Goal: Information Seeking & Learning: Understand process/instructions

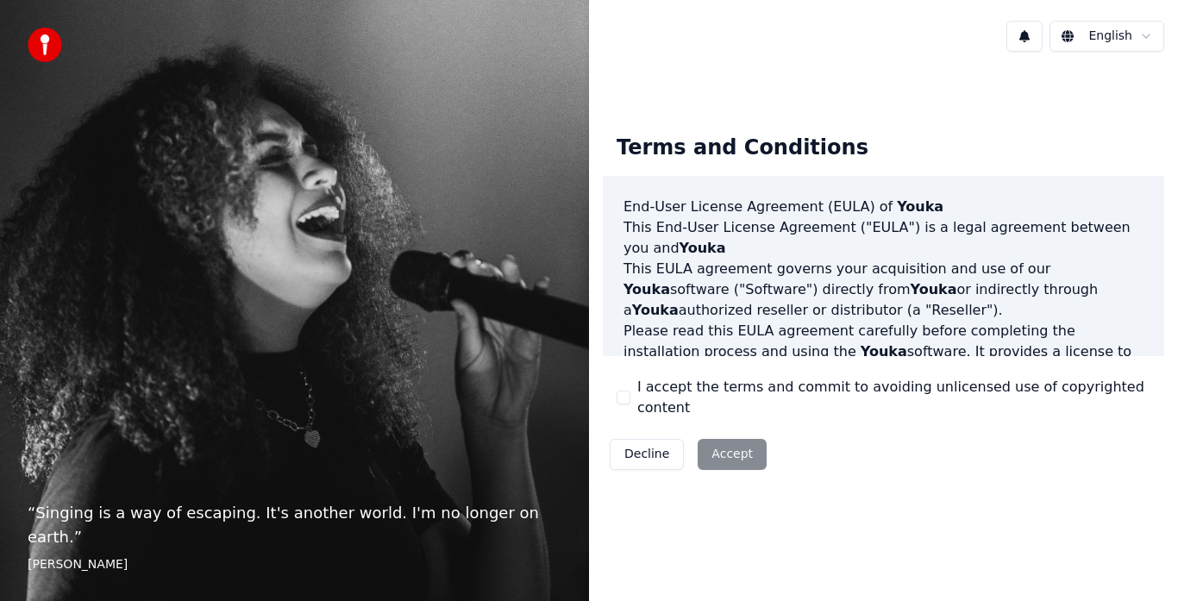
click at [723, 438] on div "Decline Accept" at bounding box center [688, 454] width 171 height 45
click at [722, 448] on div "Decline Accept" at bounding box center [688, 454] width 171 height 45
click at [735, 445] on div "Decline Accept" at bounding box center [688, 454] width 171 height 45
click at [736, 450] on div "Decline Accept" at bounding box center [688, 454] width 171 height 45
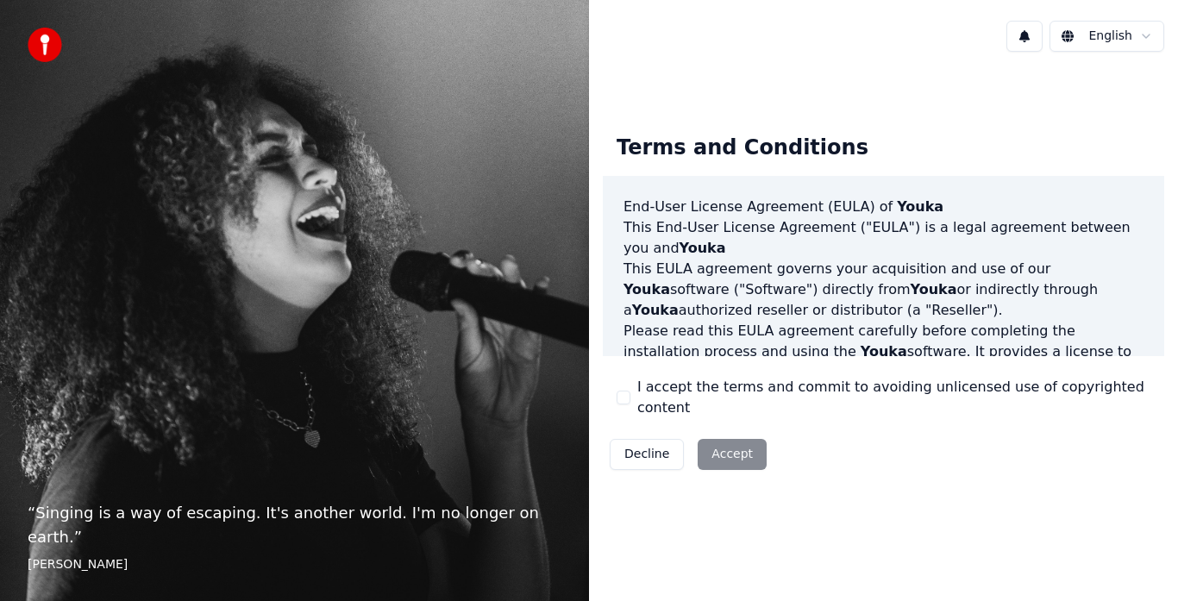
click at [734, 443] on div "Decline Accept" at bounding box center [688, 454] width 171 height 45
click at [845, 457] on div "Terms and Conditions End-User License Agreement ([PERSON_NAME]) of Youka This E…" at bounding box center [884, 299] width 562 height 356
click at [719, 443] on div "Decline Accept" at bounding box center [688, 454] width 171 height 45
click at [720, 444] on div "Decline Accept" at bounding box center [688, 454] width 171 height 45
click at [726, 394] on label "I accept the terms and commit to avoiding unlicensed use of copyrighted content" at bounding box center [893, 397] width 513 height 41
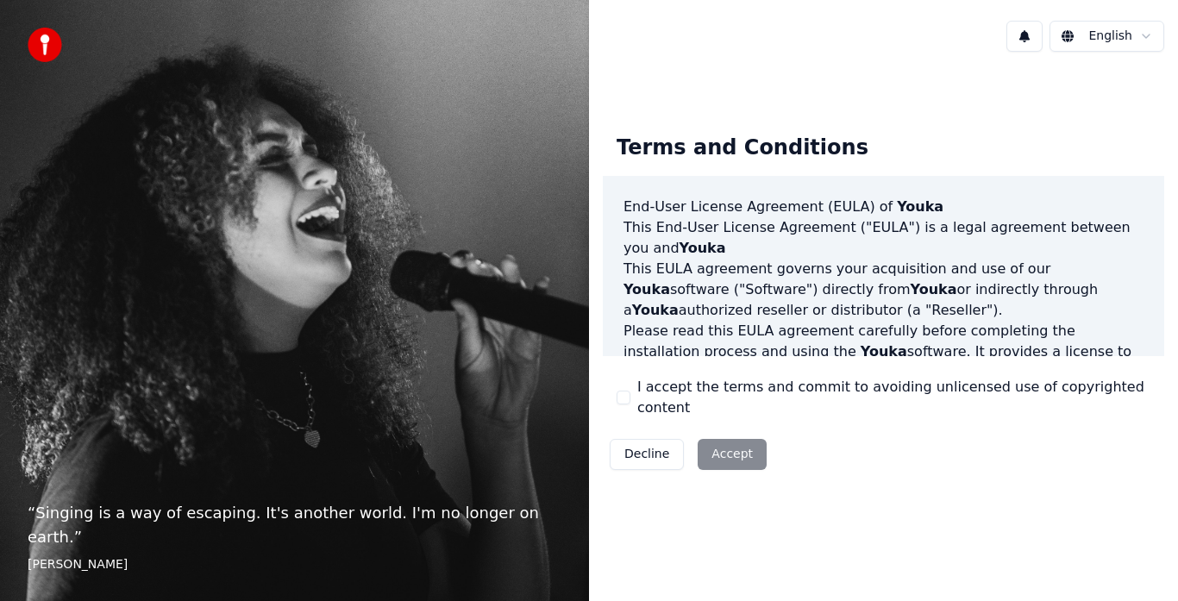
click at [631, 394] on button "I accept the terms and commit to avoiding unlicensed use of copyrighted content" at bounding box center [624, 398] width 14 height 14
click at [723, 439] on button "Accept" at bounding box center [732, 454] width 69 height 31
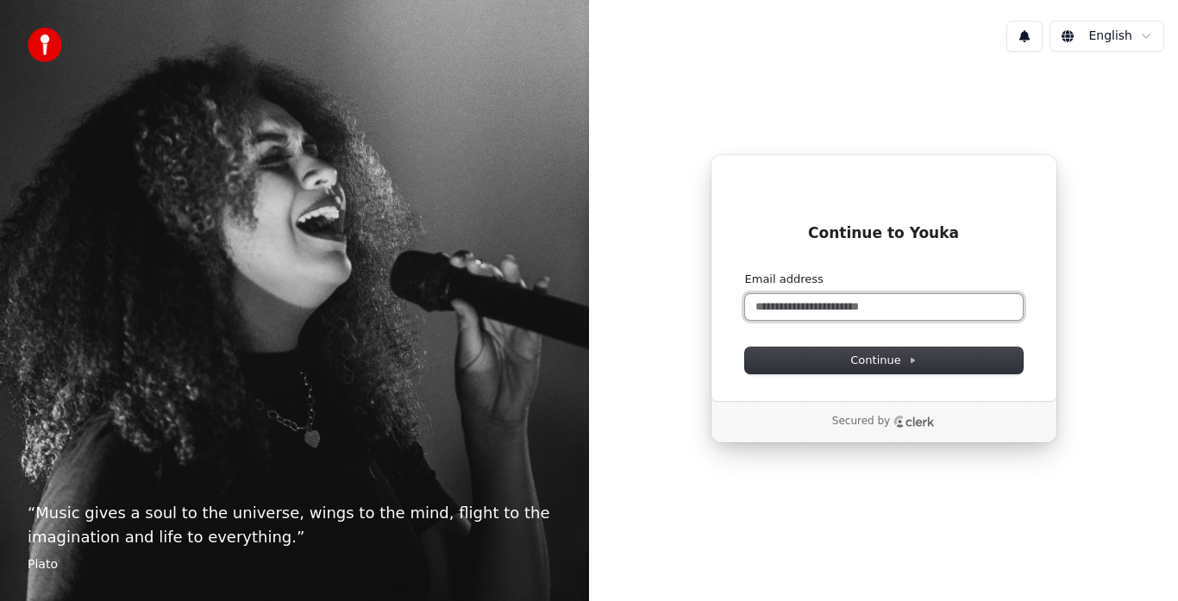
click at [811, 308] on input "Email address" at bounding box center [884, 307] width 278 height 26
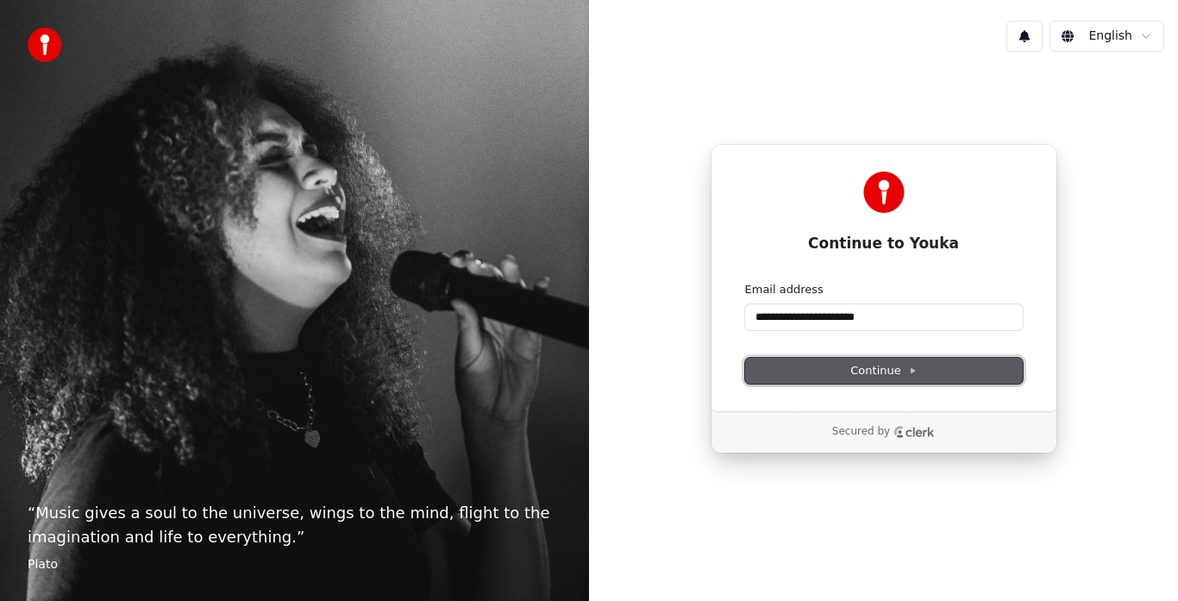
click at [875, 372] on span "Continue" at bounding box center [883, 371] width 66 height 16
type input "**********"
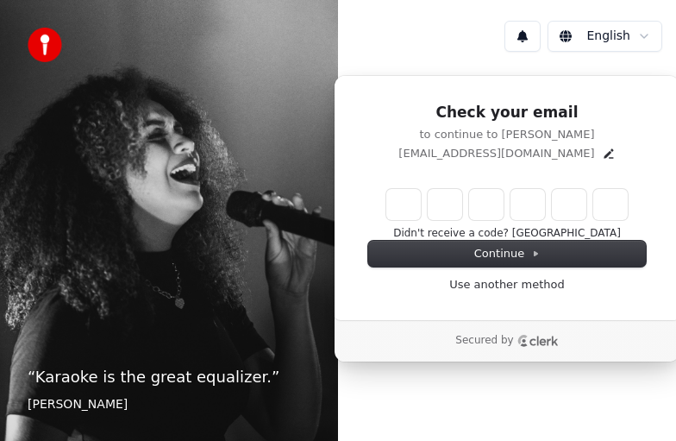
click at [415, 204] on input "Enter verification code" at bounding box center [507, 204] width 242 height 31
type input "******"
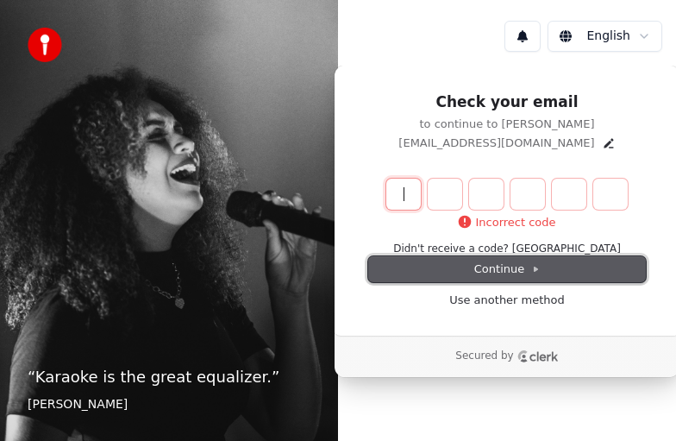
click at [495, 266] on span "Continue" at bounding box center [507, 269] width 66 height 16
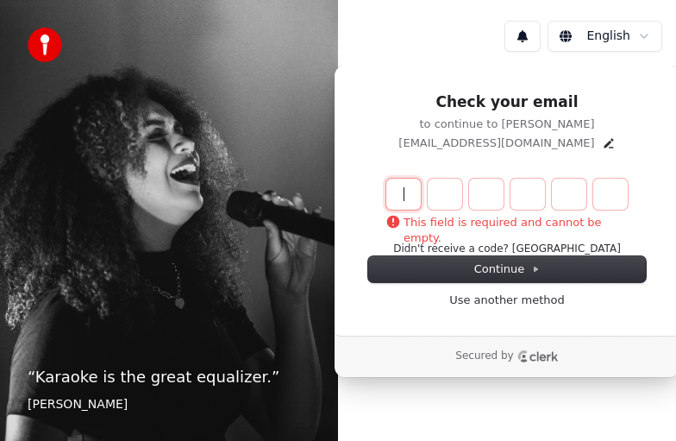
click at [410, 203] on input "Enter verification code" at bounding box center [524, 194] width 276 height 31
click at [407, 200] on input "Enter verification code" at bounding box center [524, 194] width 276 height 31
click at [407, 190] on input "Enter verification code" at bounding box center [524, 194] width 276 height 31
type input "******"
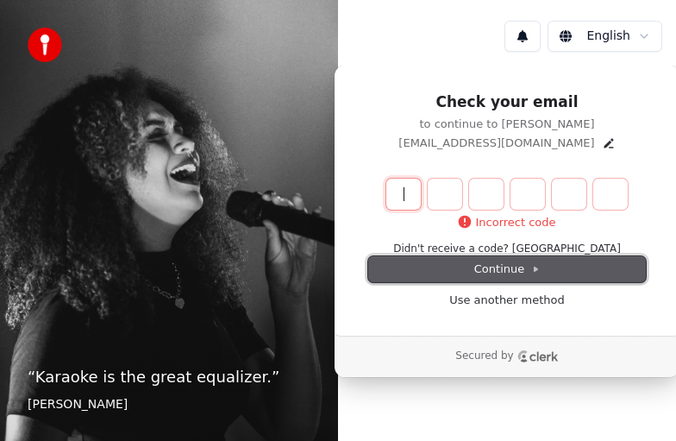
click at [509, 264] on span "Continue" at bounding box center [507, 269] width 66 height 16
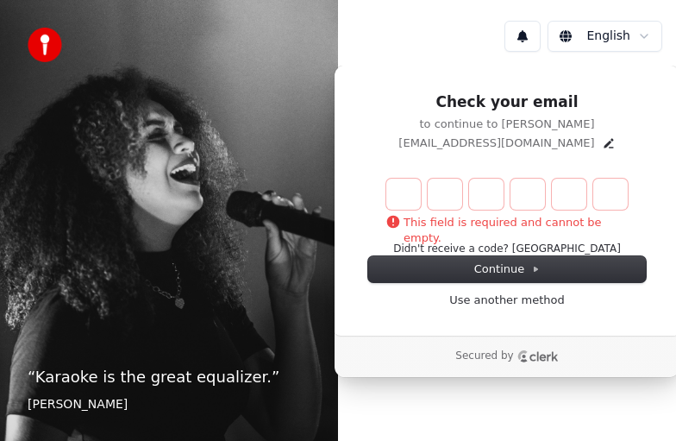
click at [406, 198] on input "Enter verification code" at bounding box center [524, 194] width 276 height 31
type input "******"
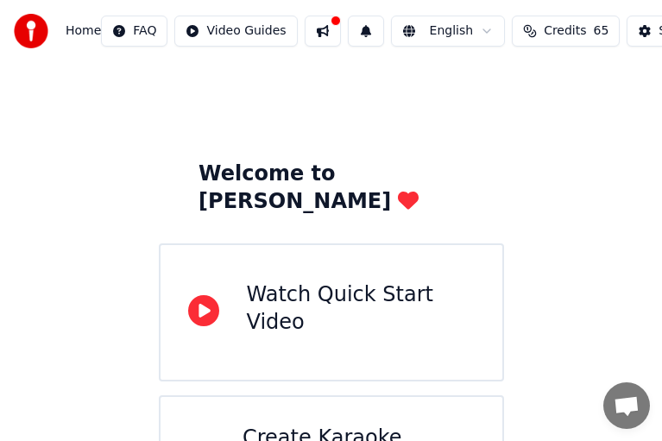
scroll to position [86, 0]
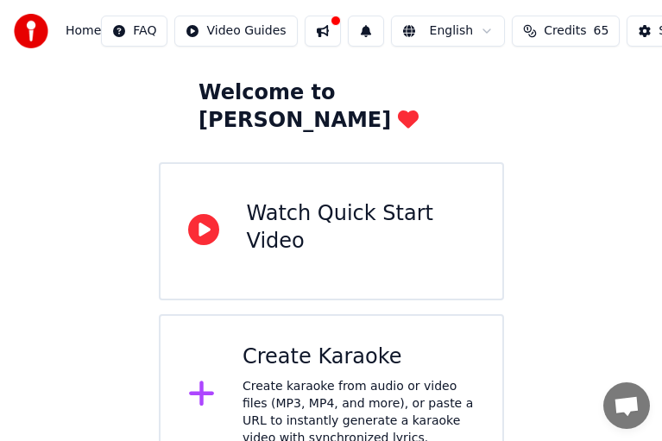
click at [367, 203] on div "Watch Quick Start Video" at bounding box center [361, 227] width 228 height 55
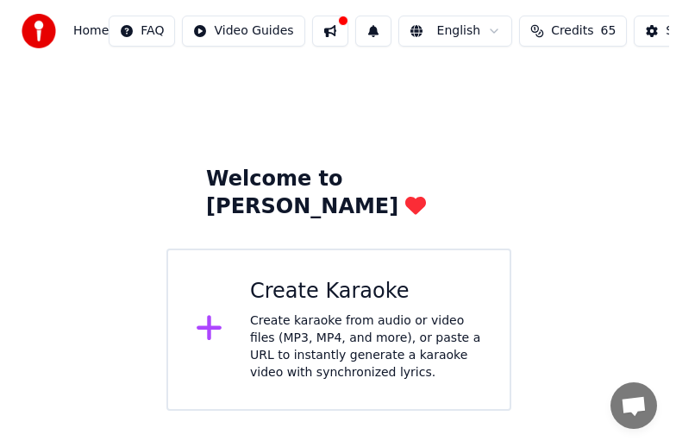
scroll to position [0, 0]
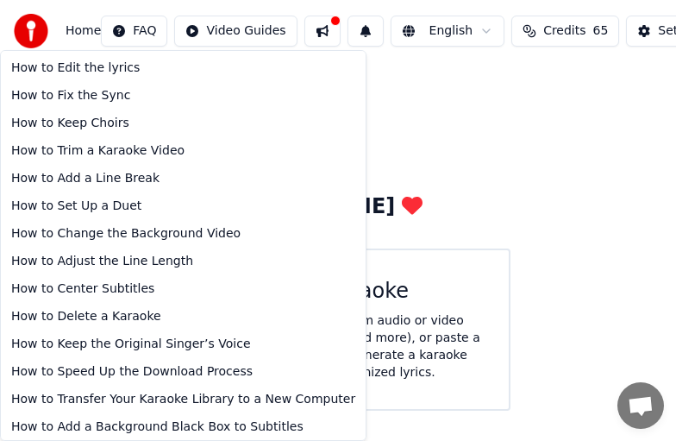
click at [138, 22] on html "Home FAQ Video Guides English Credits 65 Settings Welcome to Youka Create Karao…" at bounding box center [338, 205] width 676 height 411
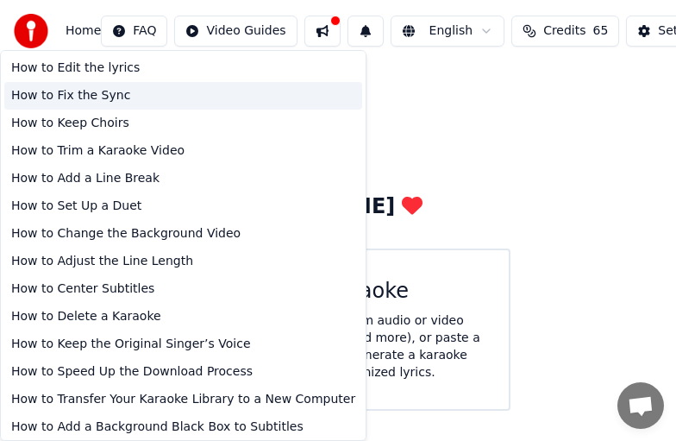
click at [83, 90] on div "How to Fix the Sync" at bounding box center [183, 96] width 358 height 28
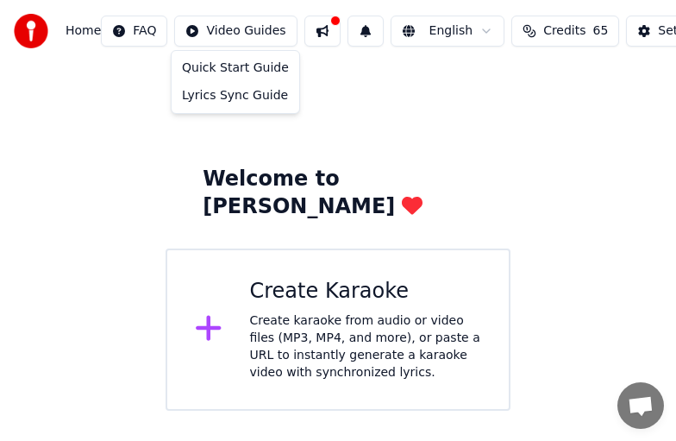
click at [232, 32] on html "Home FAQ Video Guides English Credits 65 Settings Welcome to Youka Create Karao…" at bounding box center [338, 205] width 676 height 411
click at [125, 84] on html "Home FAQ Video Guides English Credits 65 Settings Welcome to Youka Create Karao…" at bounding box center [338, 205] width 676 height 411
